Goal: Find specific page/section: Find specific page/section

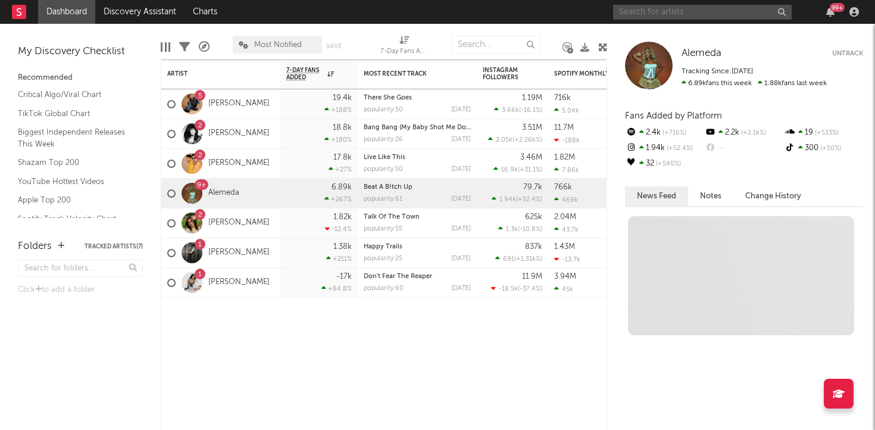
click at [669, 17] on input "text" at bounding box center [702, 12] width 179 height 15
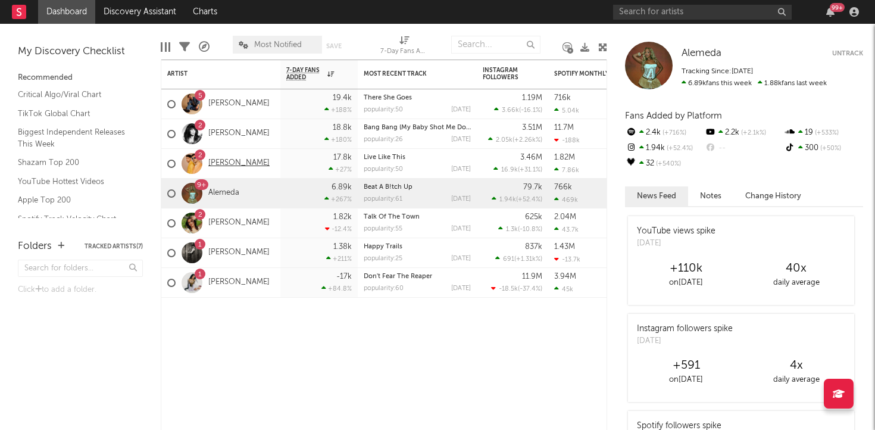
click at [229, 161] on link "[PERSON_NAME]" at bounding box center [238, 163] width 61 height 10
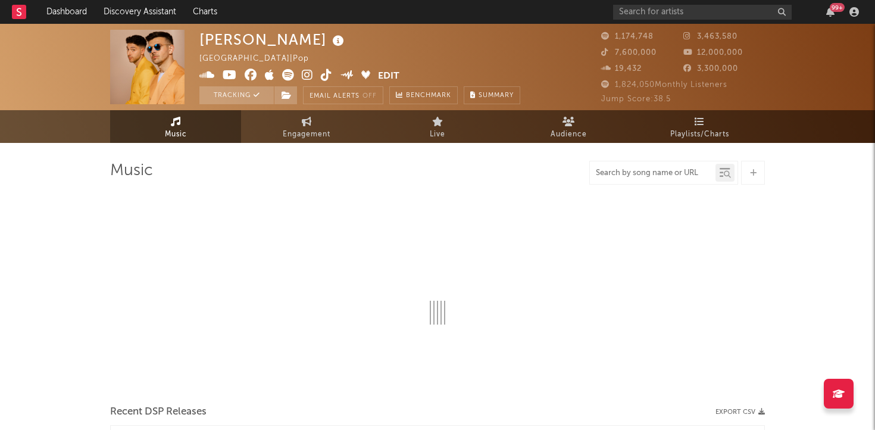
click at [636, 176] on input "text" at bounding box center [653, 173] width 126 height 10
type input "Live"
select select "6m"
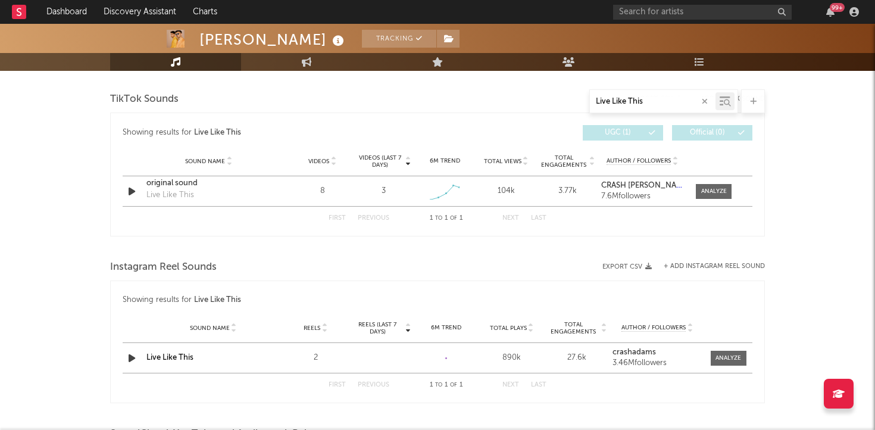
scroll to position [591, 0]
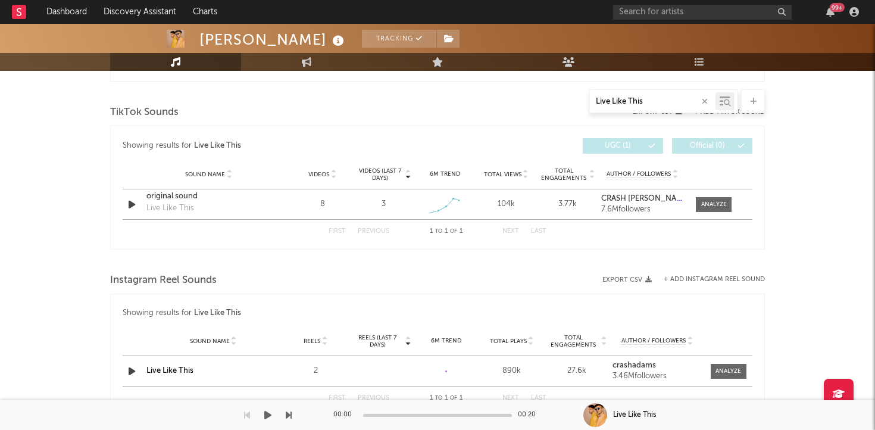
type input "Live Like This"
